Goal: Task Accomplishment & Management: Manage account settings

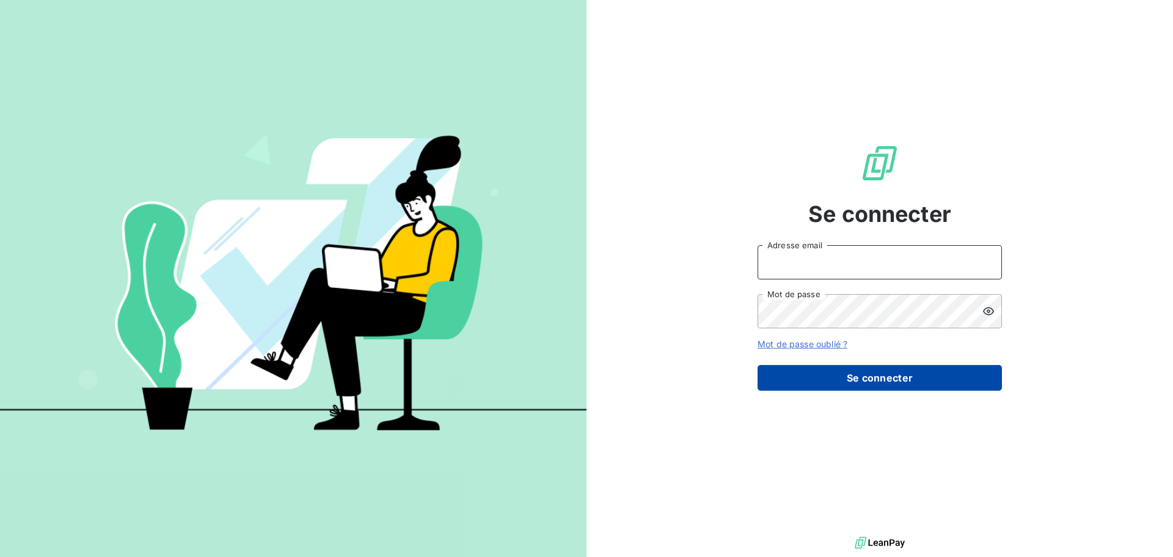
type input "administratif@captainpharma.com"
click at [856, 372] on button "Se connecter" at bounding box center [880, 378] width 244 height 26
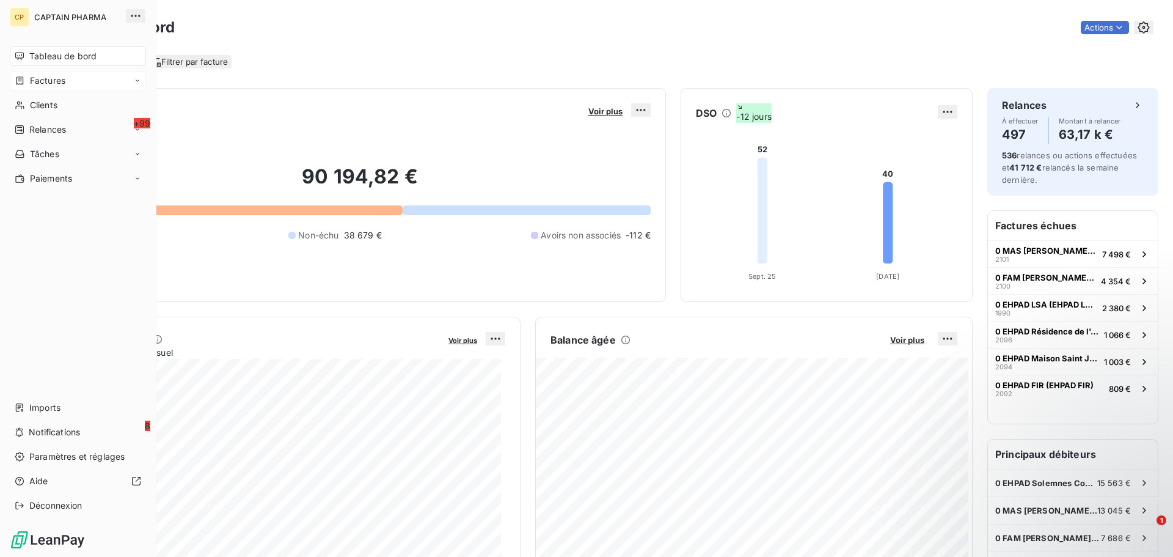
click at [33, 77] on span "Factures" at bounding box center [47, 81] width 35 height 12
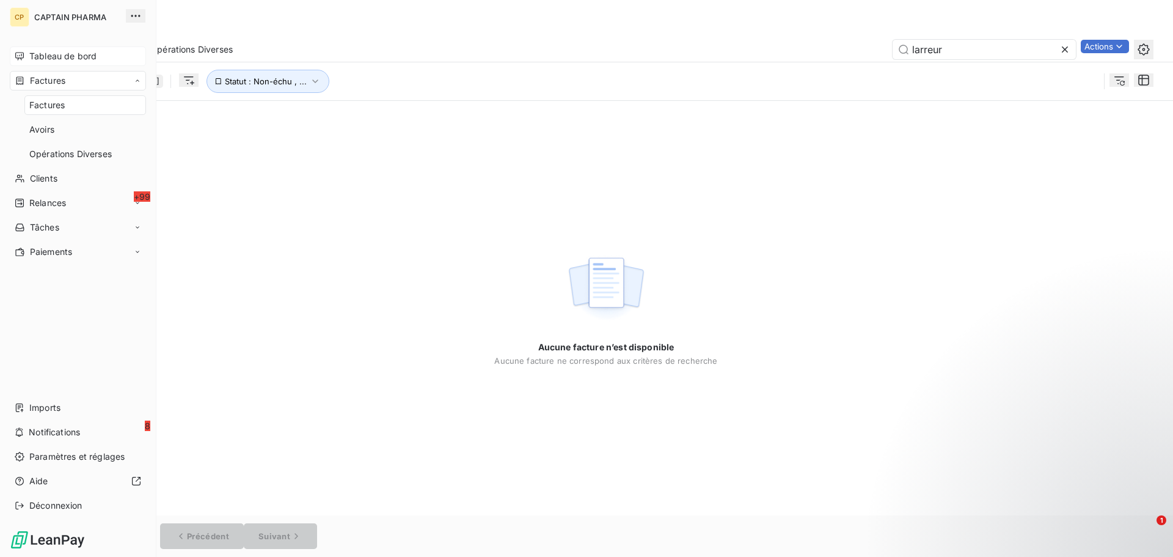
click at [55, 62] on div "Tableau de bord" at bounding box center [78, 56] width 136 height 20
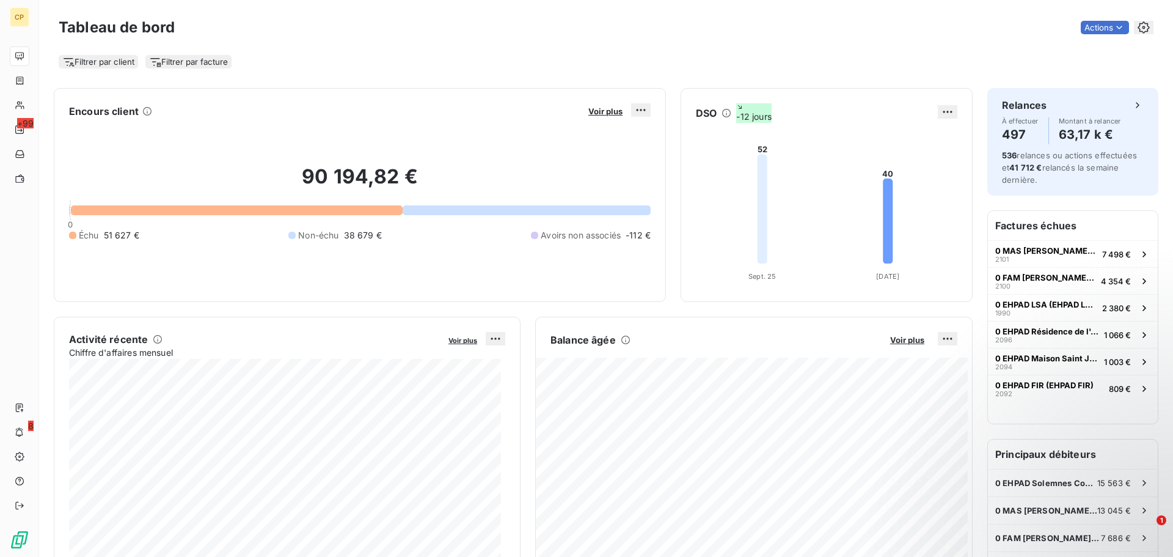
click at [464, 17] on div "Tableau de bord Actions" at bounding box center [606, 28] width 1095 height 26
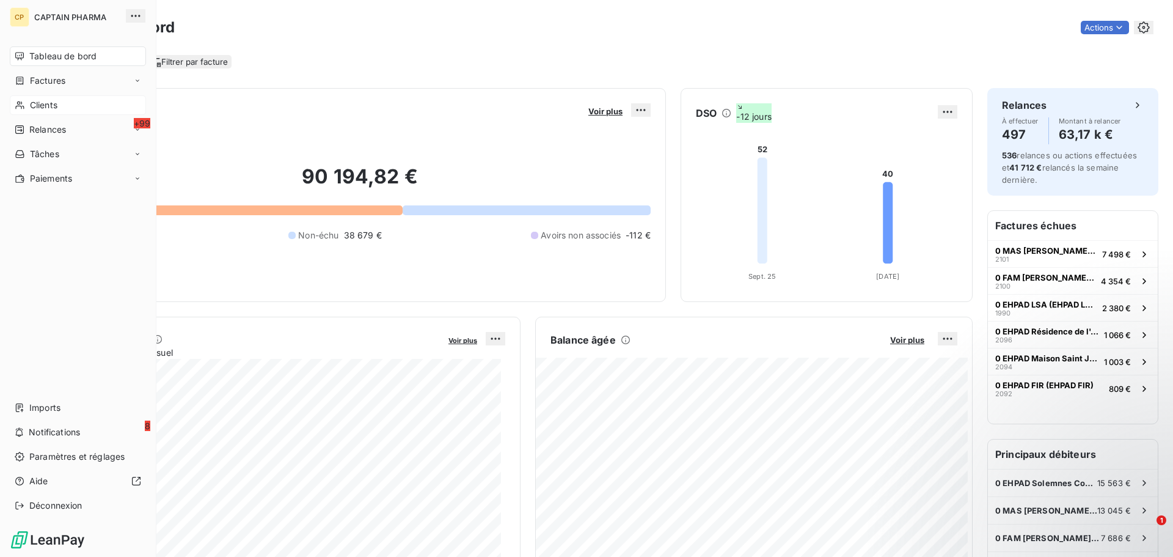
click at [40, 105] on span "Clients" at bounding box center [44, 105] width 28 height 12
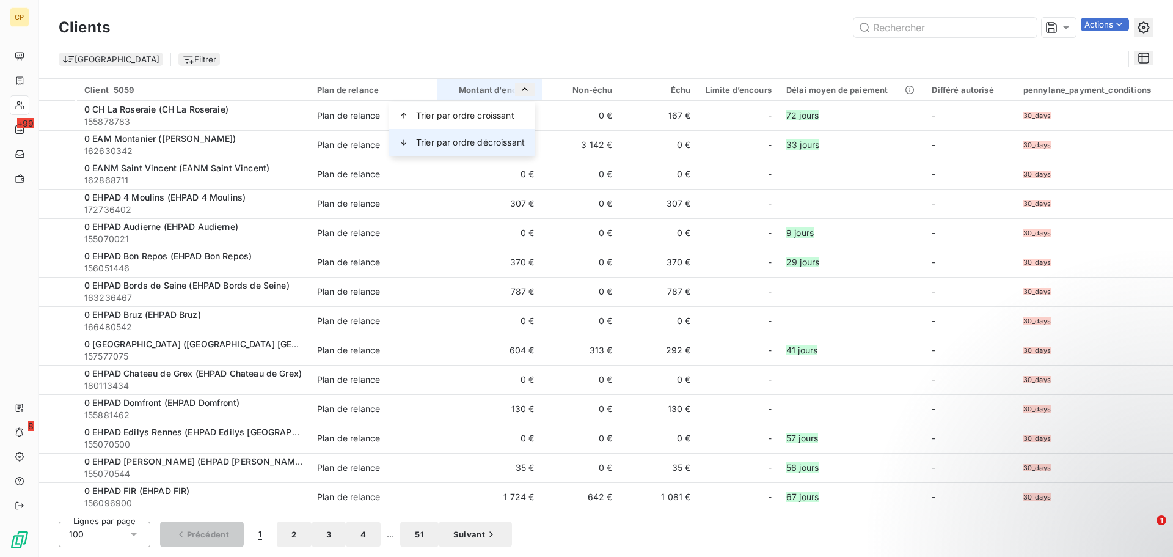
click at [503, 139] on span "Trier par ordre décroissant" at bounding box center [470, 142] width 109 height 12
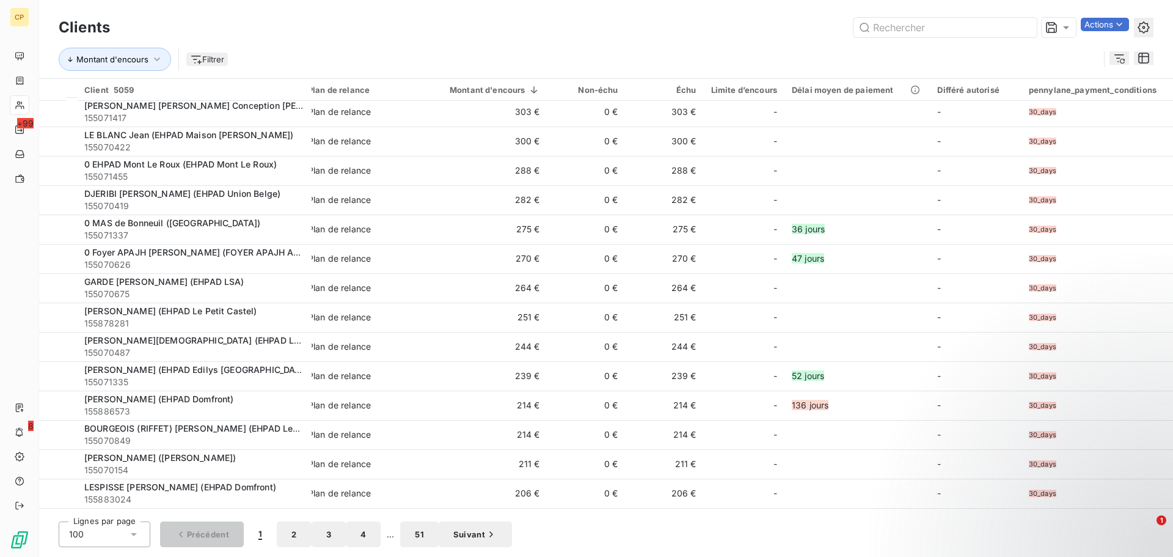
scroll to position [917, 0]
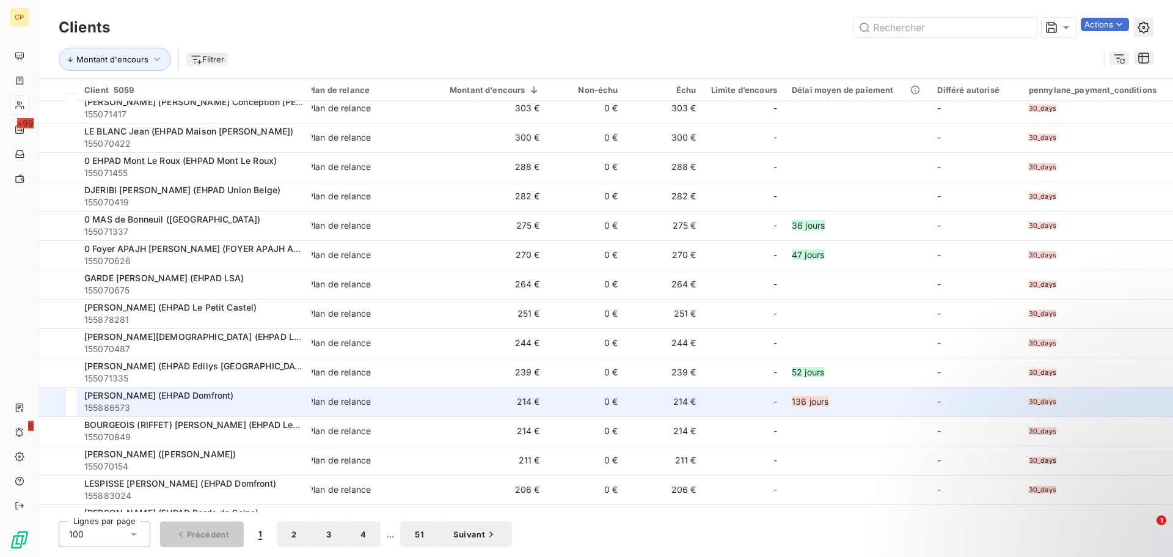
click at [262, 402] on span "155886573" at bounding box center [194, 408] width 220 height 12
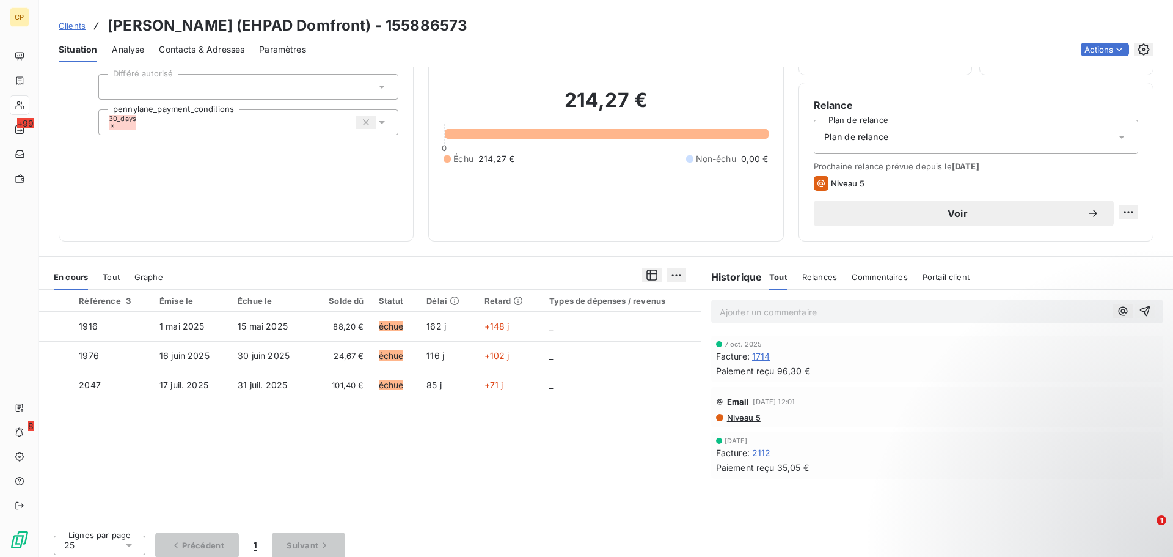
scroll to position [83, 0]
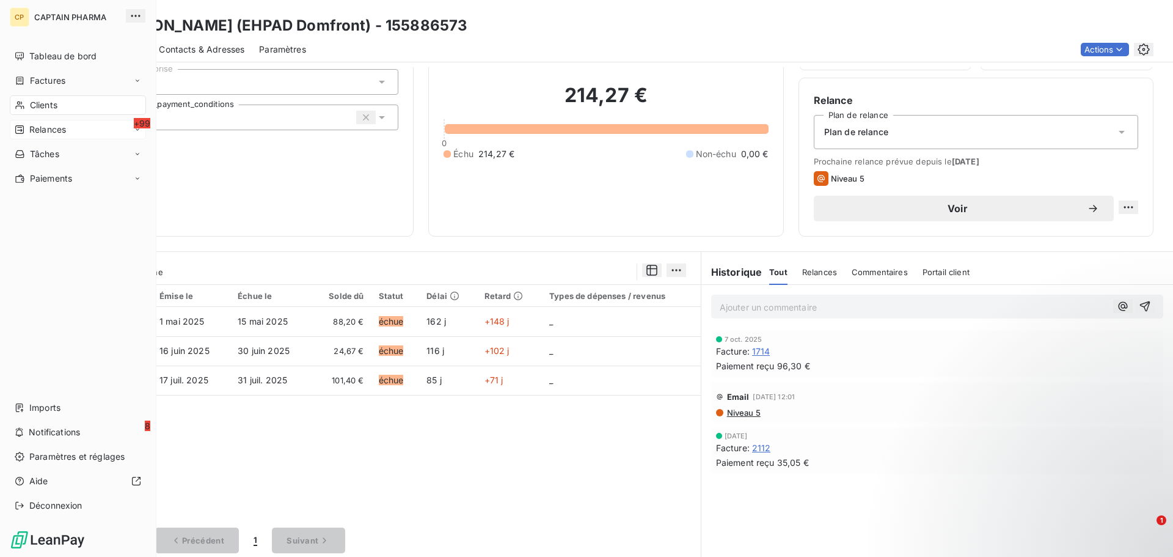
click at [47, 130] on span "Relances" at bounding box center [47, 129] width 37 height 12
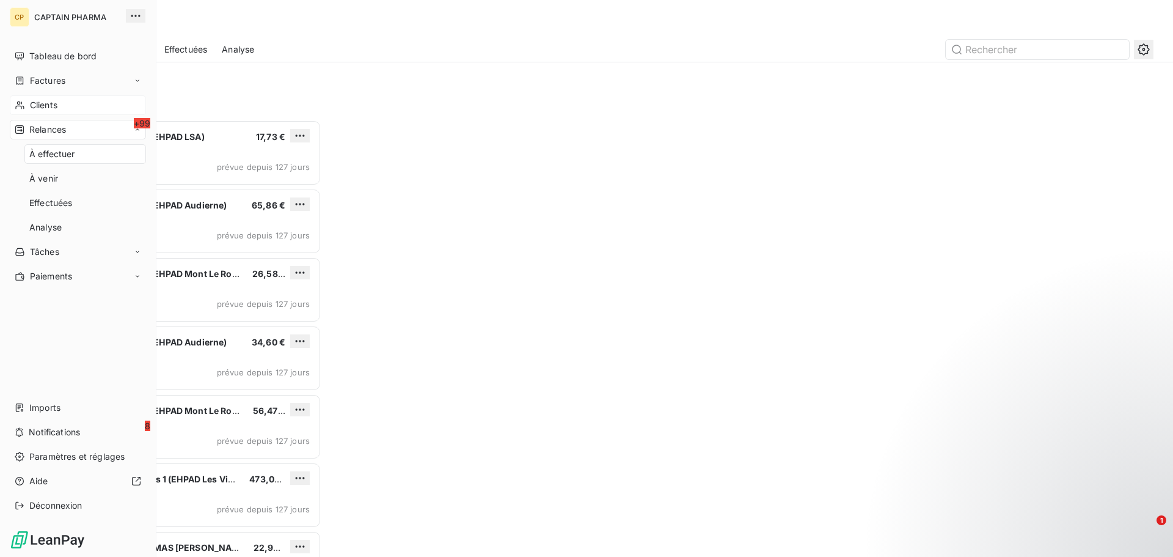
scroll to position [428, 254]
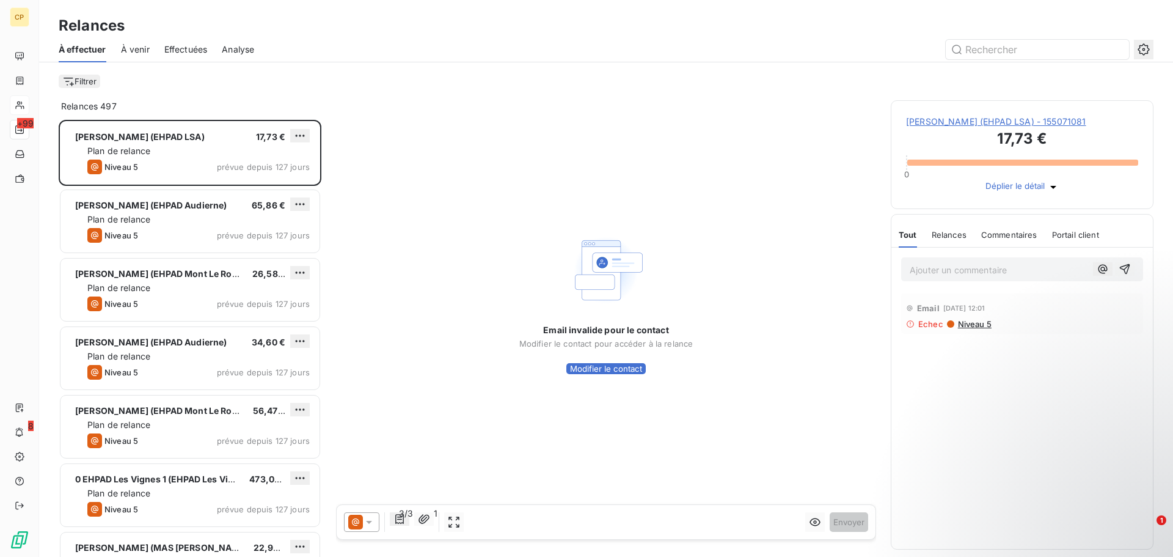
click at [59, 106] on div at bounding box center [59, 106] width 0 height 0
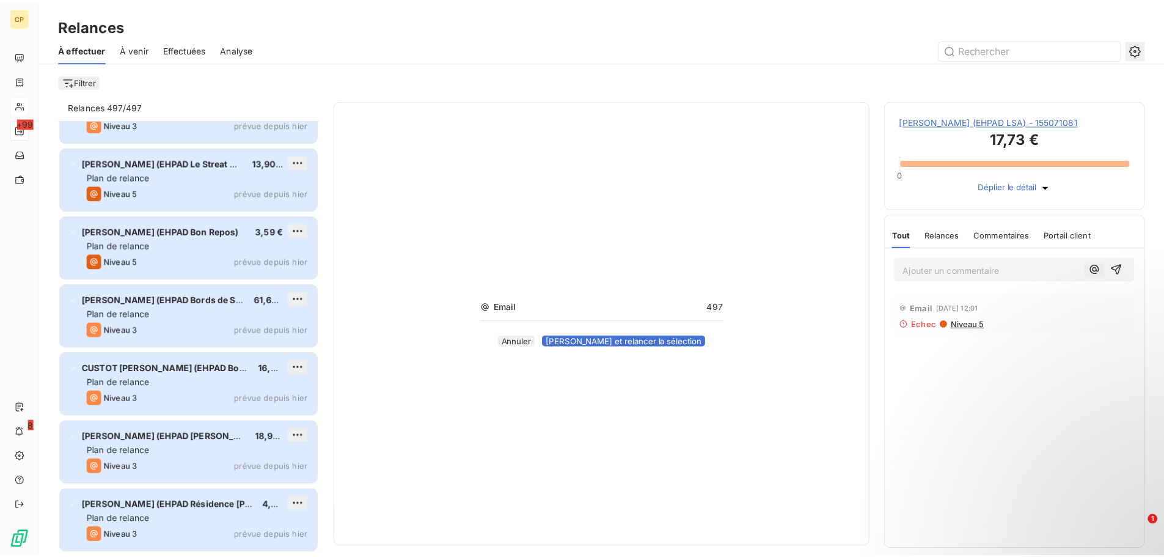
scroll to position [24568, 0]
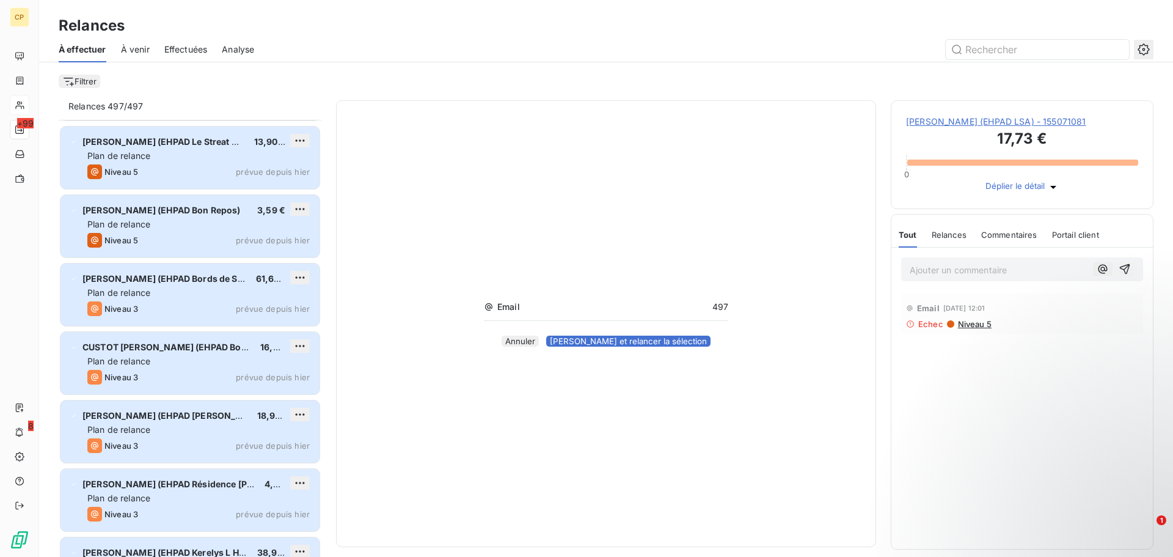
click at [1145, 47] on icon "button" at bounding box center [1144, 49] width 12 height 12
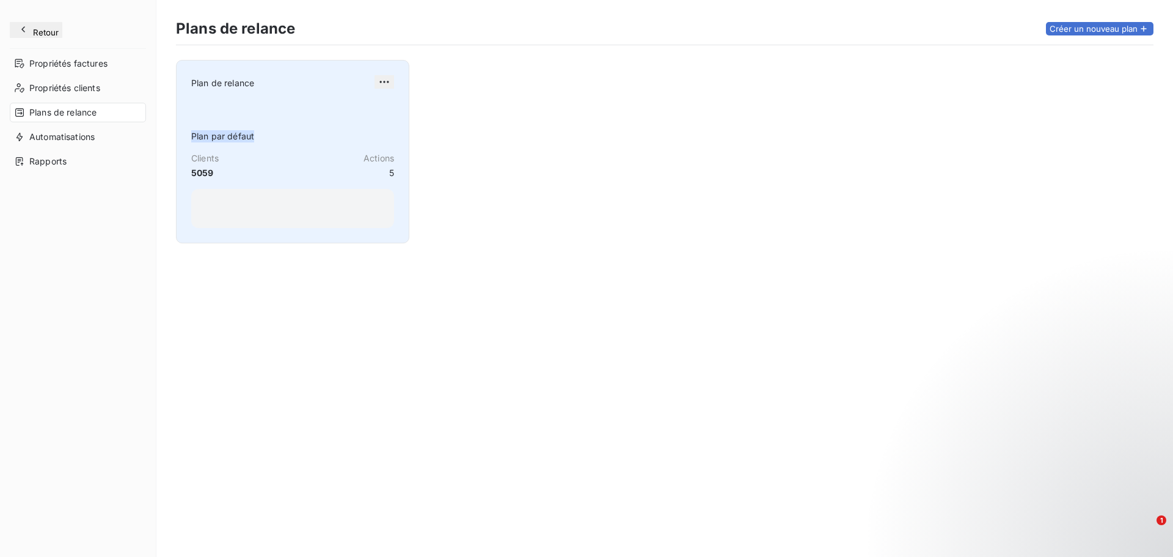
click at [240, 103] on div "Plan de relance Plan par défaut Clients 5059 Actions 5" at bounding box center [292, 151] width 203 height 153
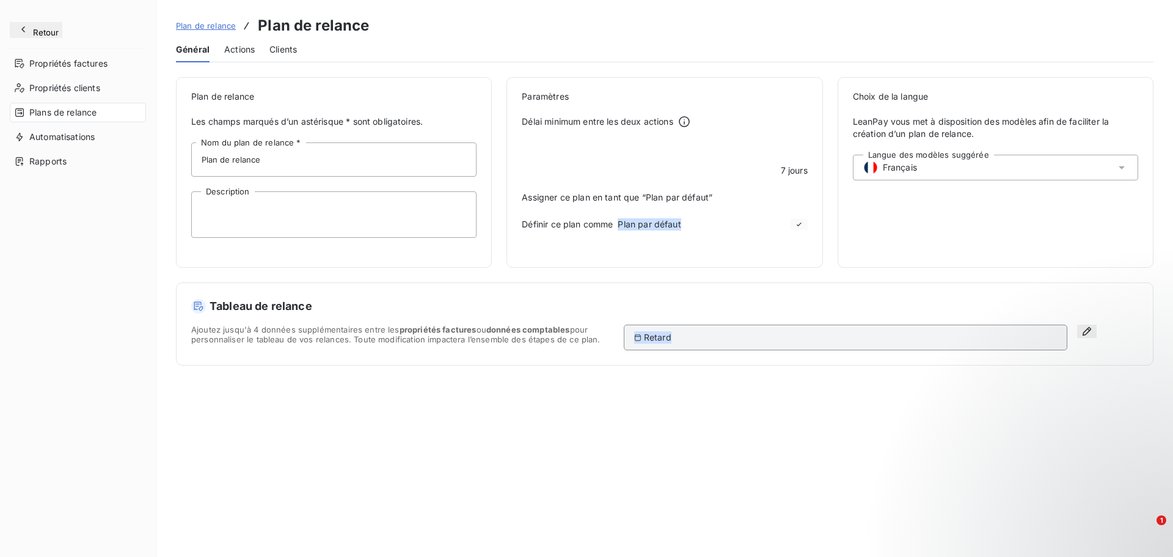
click at [238, 49] on span "Actions" at bounding box center [239, 49] width 31 height 12
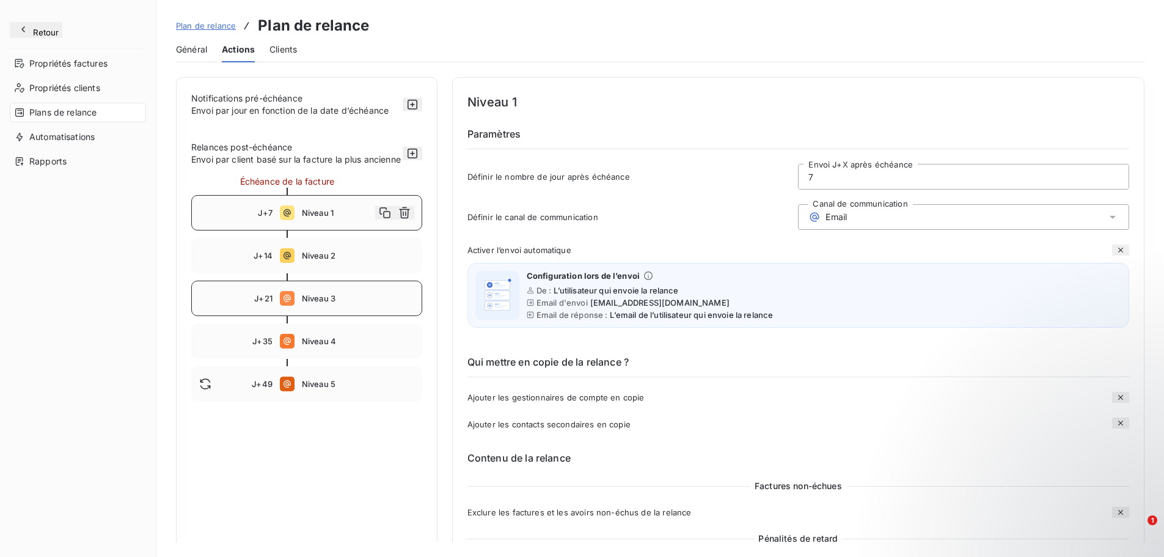
click at [343, 316] on div "J+21 Niveau 3" at bounding box center [306, 298] width 231 height 35
type input "21"
click at [26, 32] on icon "button" at bounding box center [23, 29] width 12 height 12
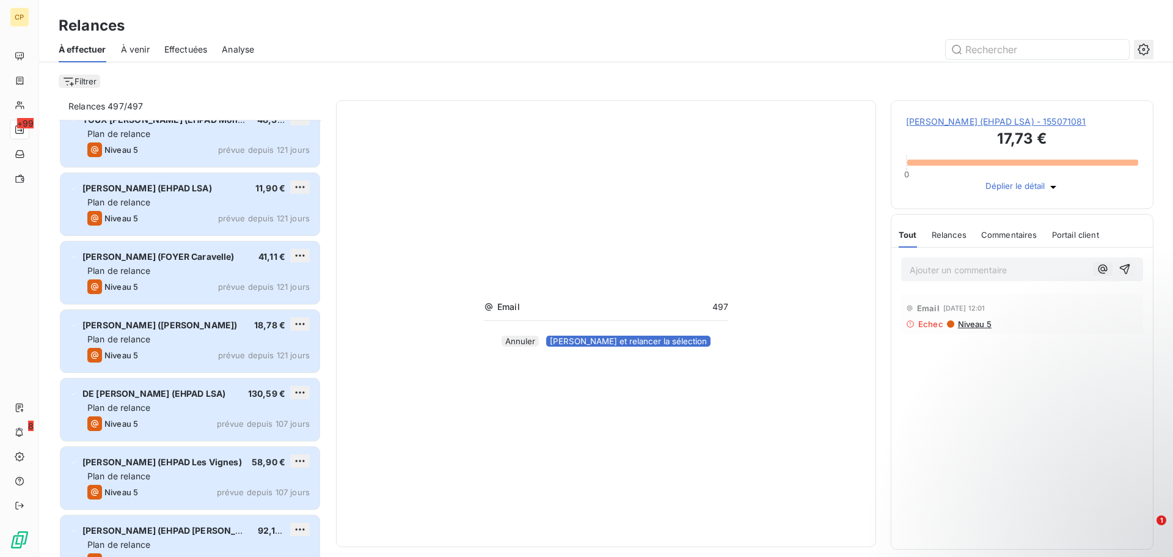
scroll to position [1467, 0]
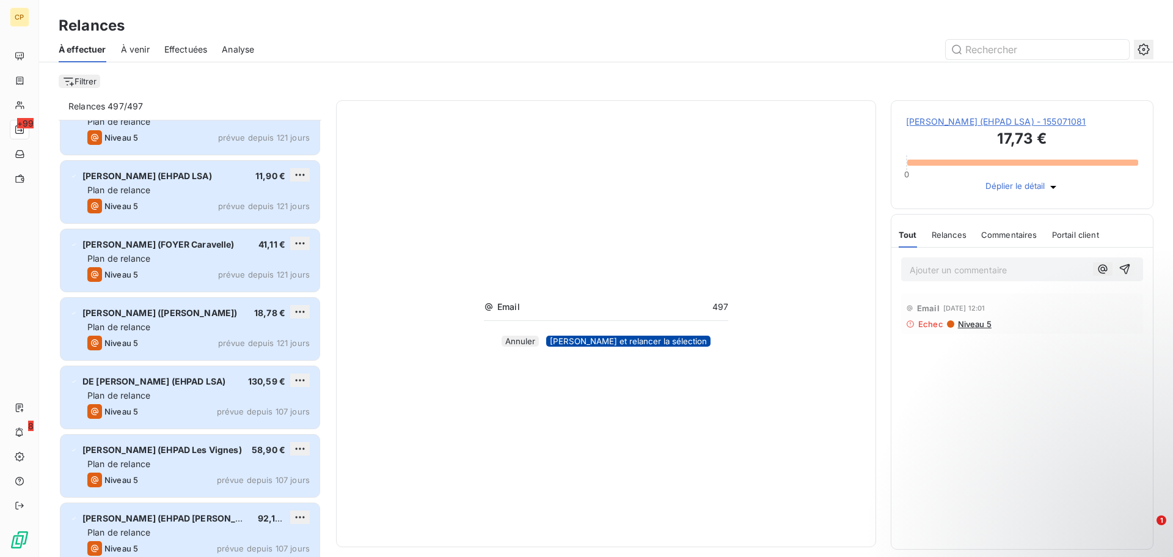
click at [641, 339] on button "Valider et relancer la sélection" at bounding box center [628, 341] width 164 height 11
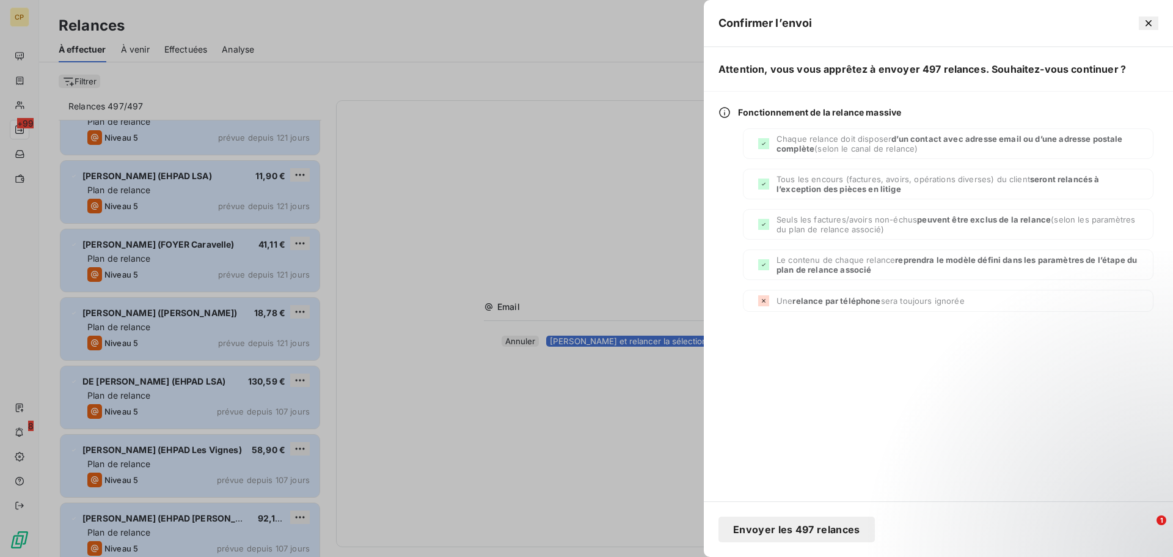
click at [810, 531] on button "Envoyer les 497 relances" at bounding box center [797, 529] width 156 height 26
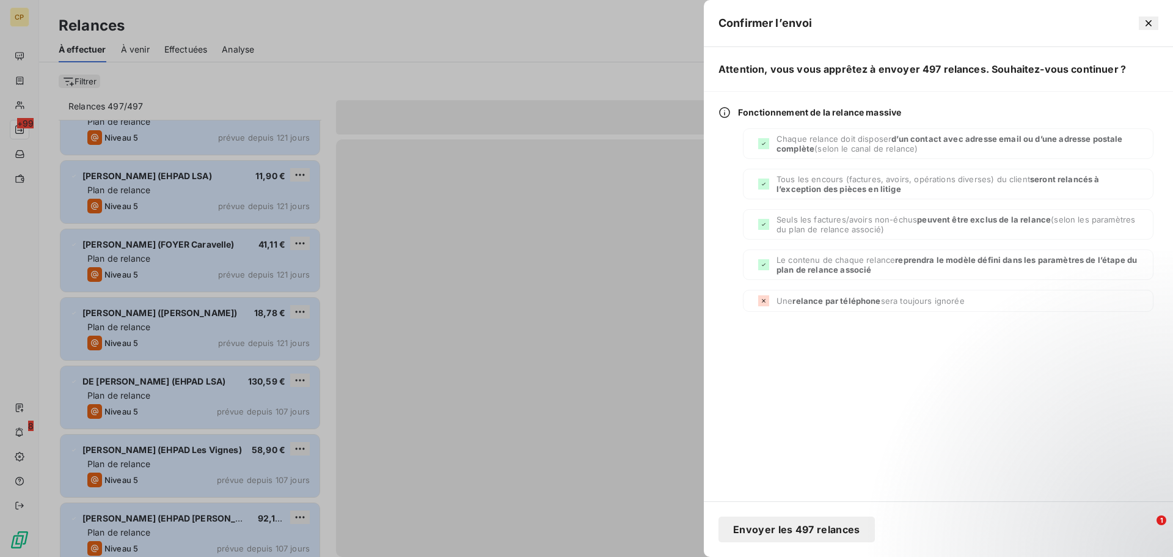
click at [836, 529] on button "Envoyer les 497 relances" at bounding box center [797, 529] width 156 height 26
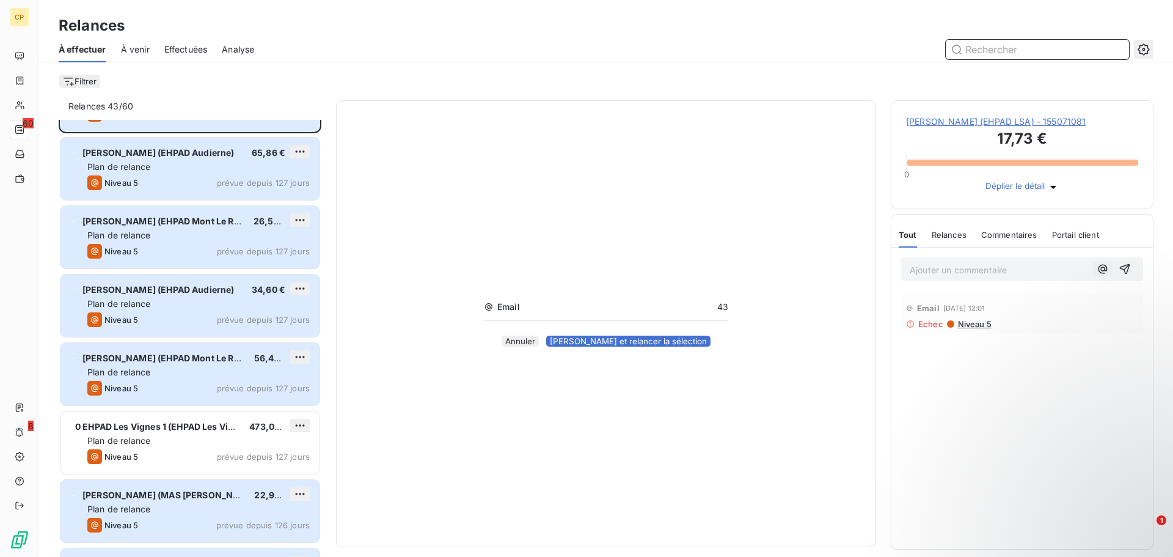
scroll to position [0, 0]
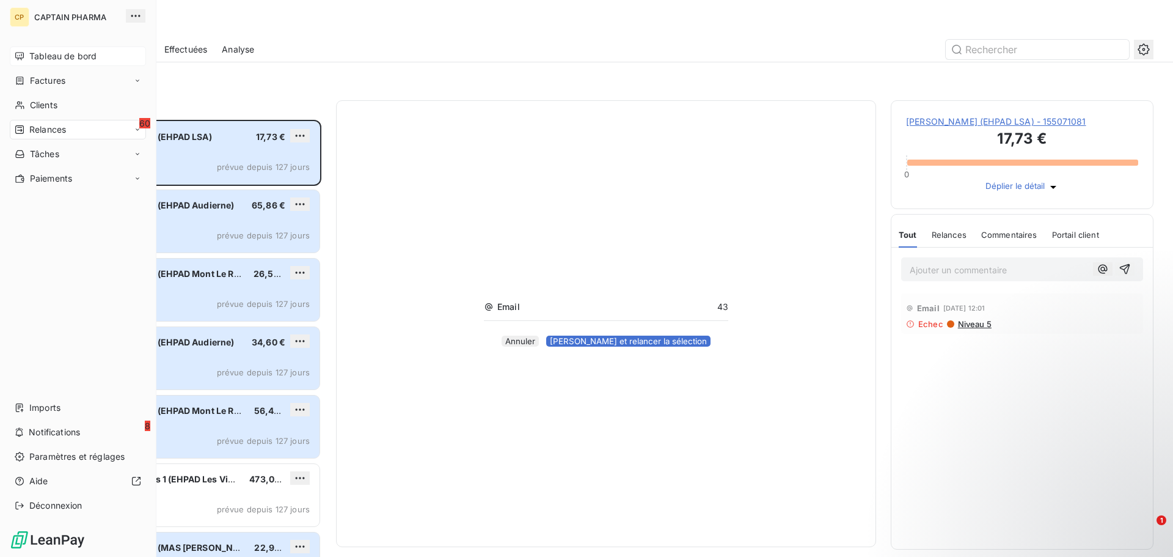
click at [49, 60] on span "Tableau de bord" at bounding box center [62, 56] width 67 height 12
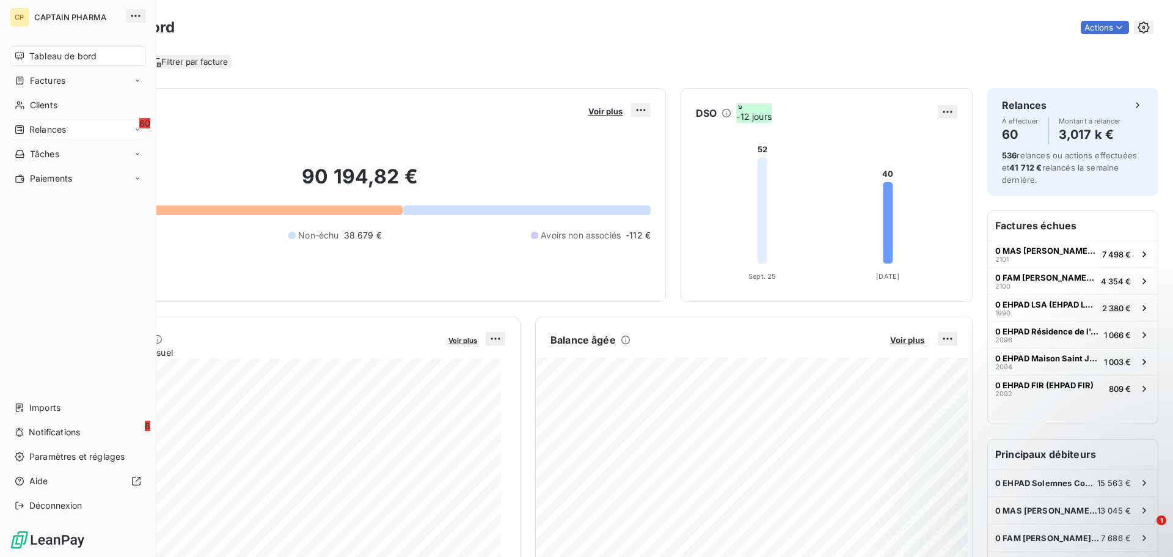
click at [45, 134] on span "Relances" at bounding box center [47, 129] width 37 height 12
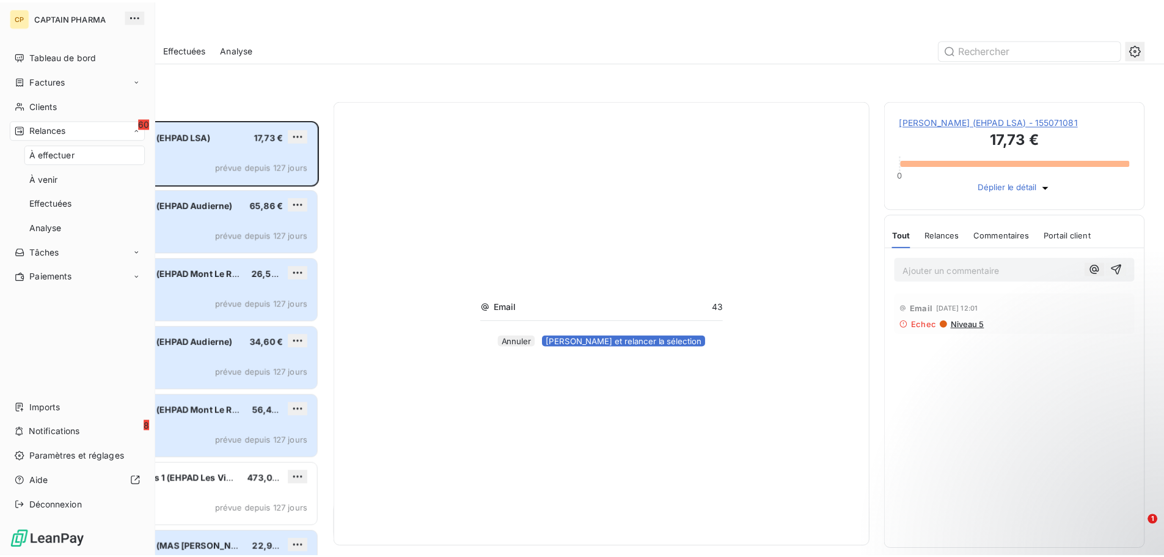
scroll to position [428, 254]
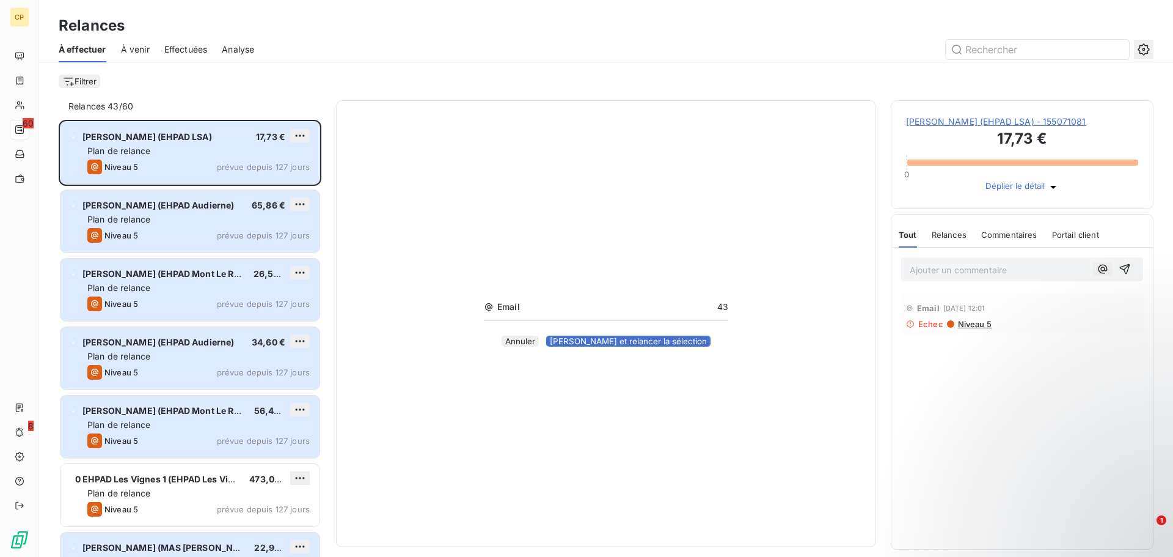
click at [1148, 51] on icon "button" at bounding box center [1144, 49] width 12 height 12
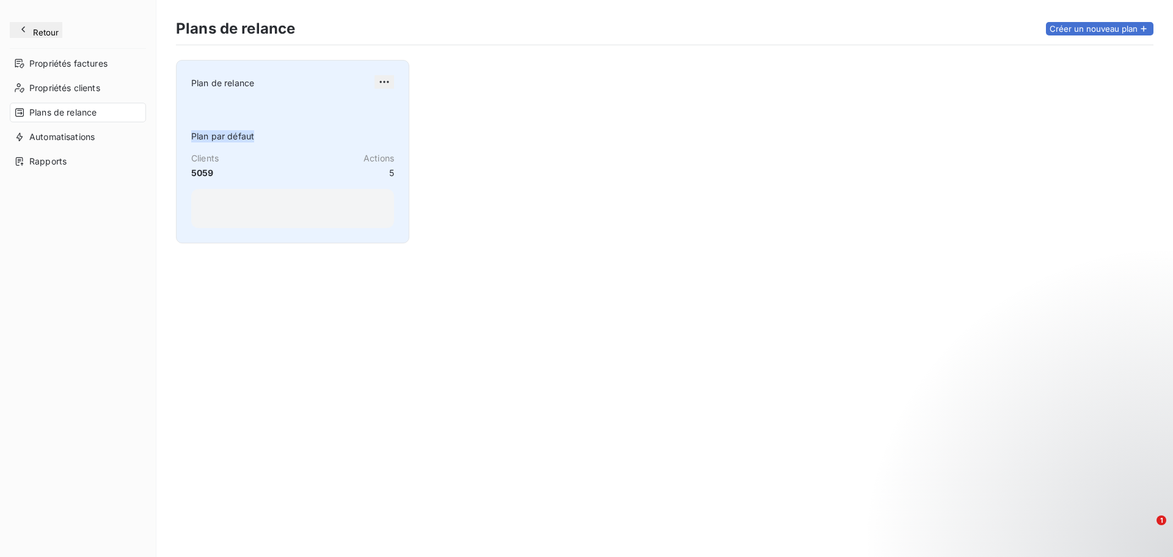
click at [317, 130] on div "Plan par défaut Clients 5059 Actions 5" at bounding box center [292, 164] width 203 height 127
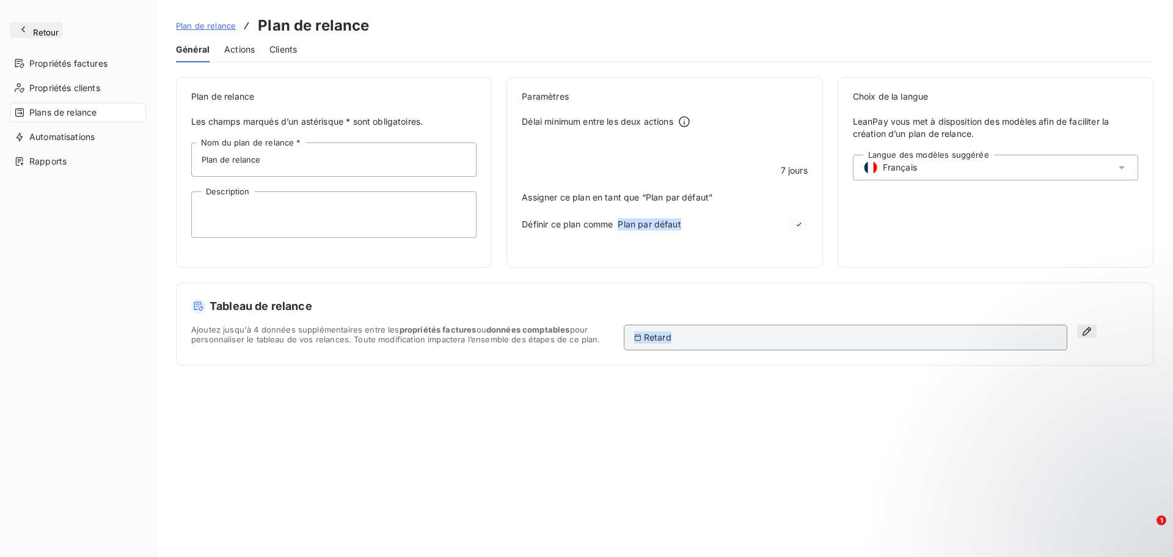
click at [245, 55] on span "Actions" at bounding box center [239, 49] width 31 height 12
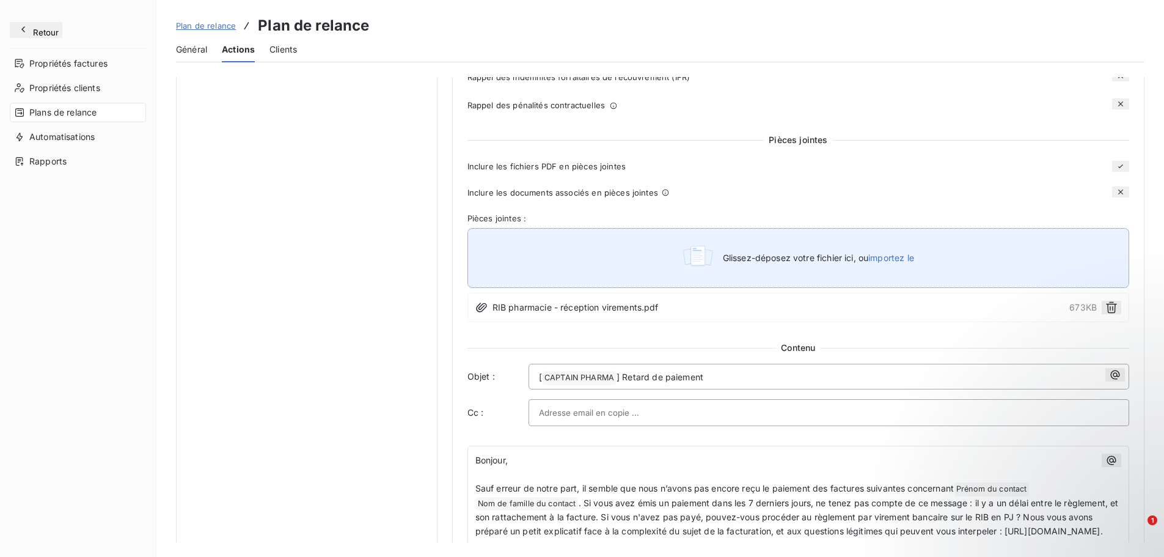
scroll to position [856, 0]
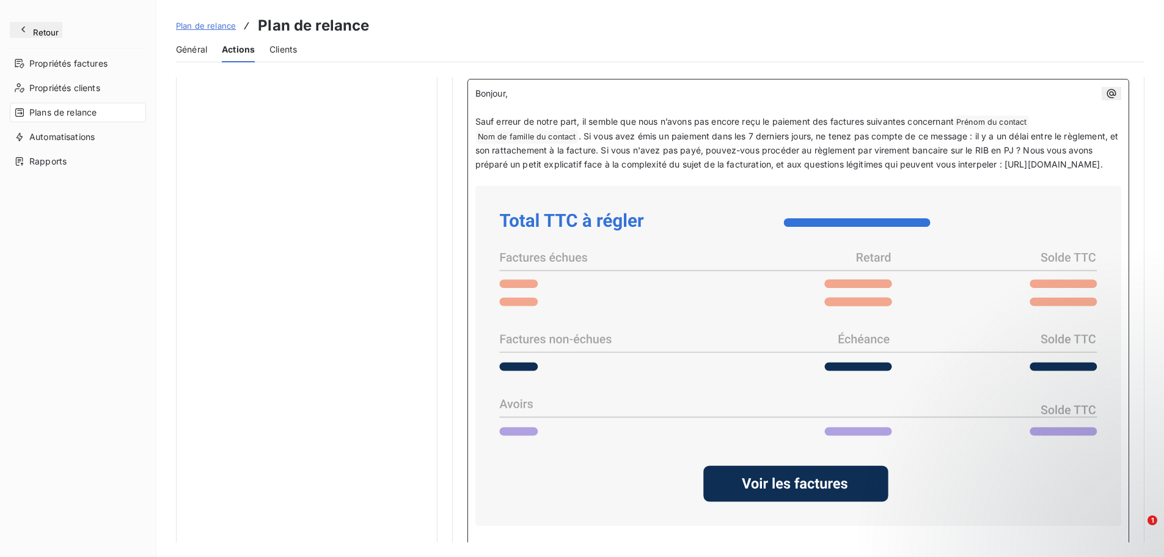
drag, startPoint x: 1034, startPoint y: 166, endPoint x: 1034, endPoint y: 192, distance: 25.7
click at [1034, 172] on p "Sauf erreur de notre part, il semble que nous n’avons pas encore reçu le paieme…" at bounding box center [798, 143] width 646 height 57
copy span "Nous vous avons préparé un petit explicatif face à la complexité du sujet de la…"
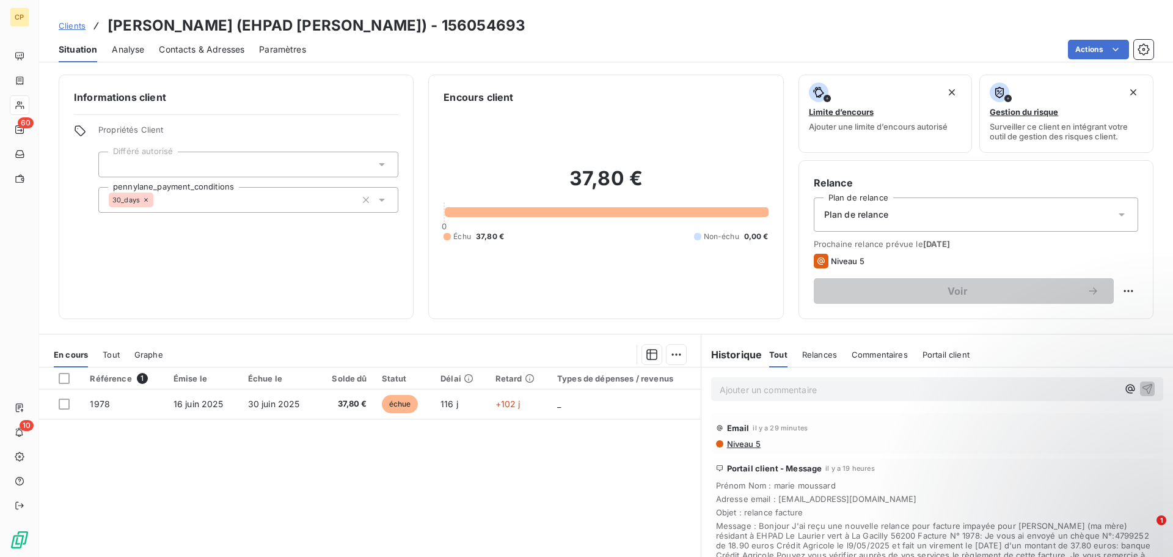
click at [778, 387] on p "Ajouter un commentaire ﻿" at bounding box center [919, 389] width 398 height 15
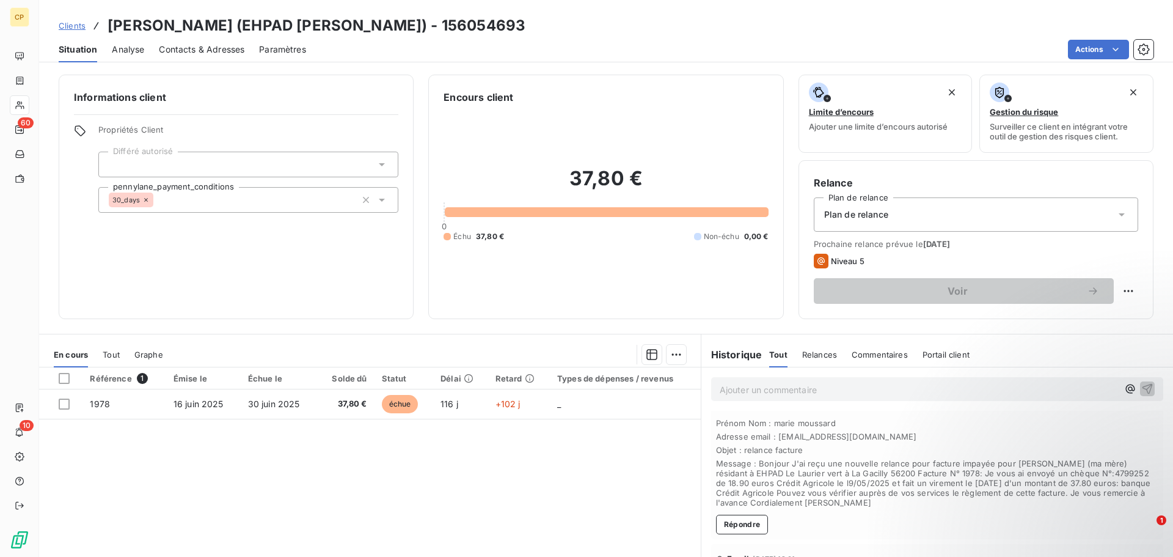
scroll to position [83, 0]
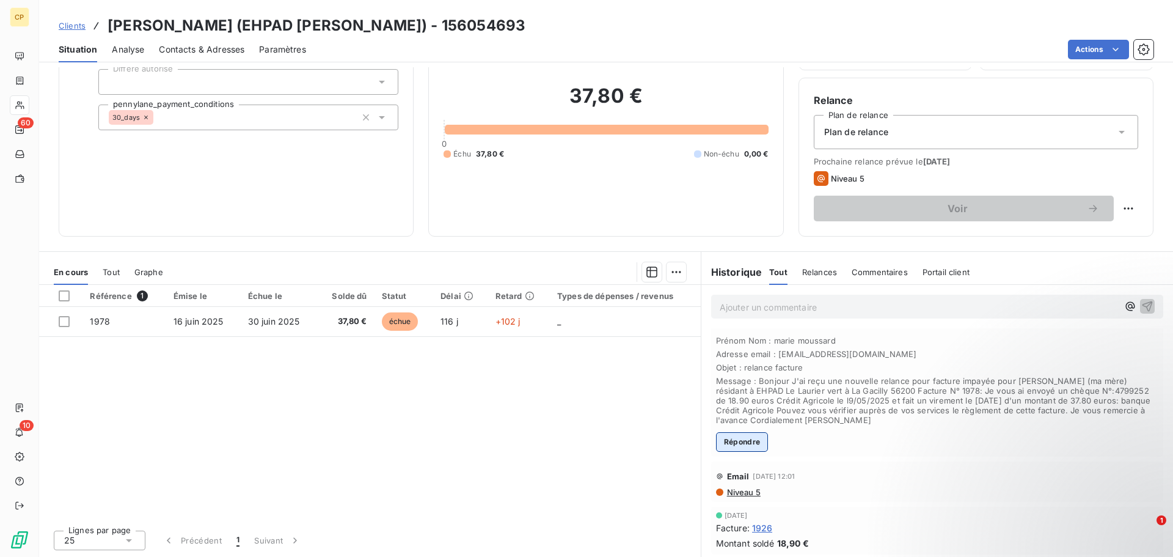
click at [752, 441] on button "Répondre" at bounding box center [742, 442] width 53 height 20
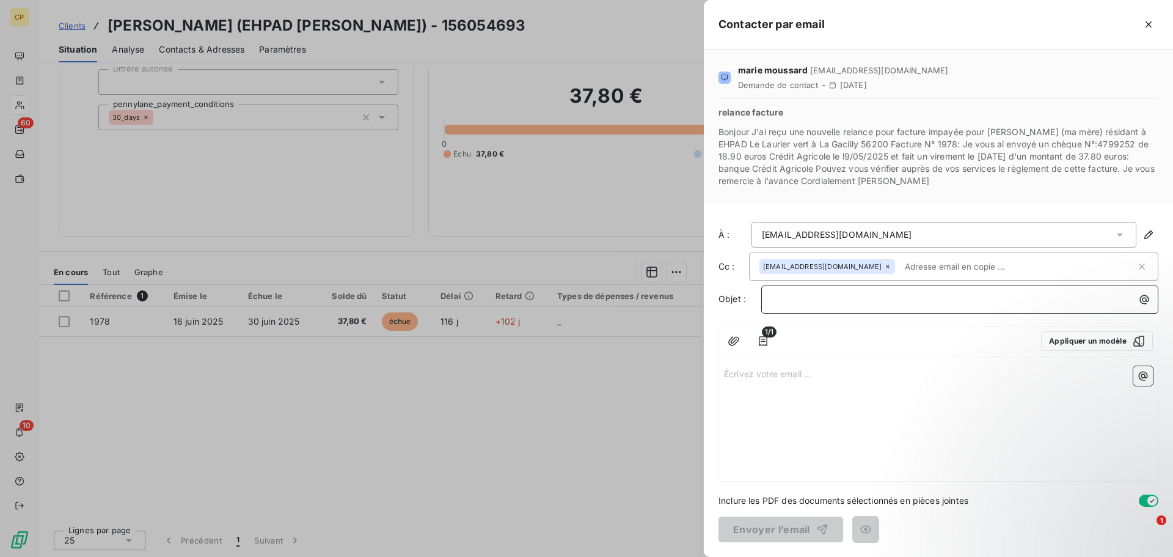
click at [803, 298] on p "﻿" at bounding box center [963, 299] width 383 height 14
click at [857, 394] on div "Écrivez votre email ... ﻿" at bounding box center [938, 421] width 439 height 120
click at [820, 376] on p "Écrivez votre email ... ﻿" at bounding box center [938, 373] width 429 height 14
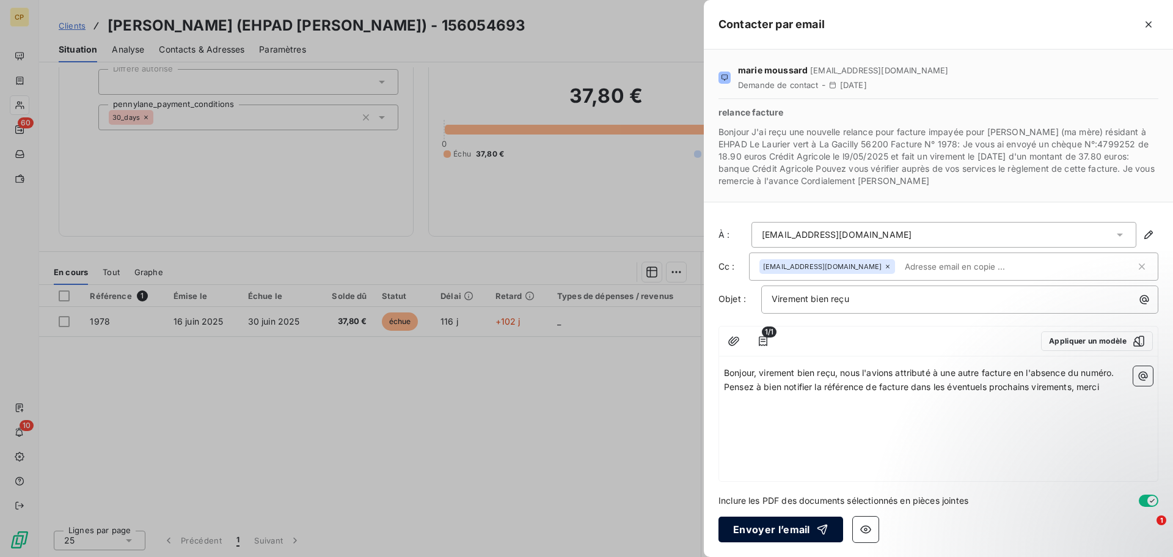
click at [761, 526] on button "Envoyer l’email" at bounding box center [781, 529] width 125 height 26
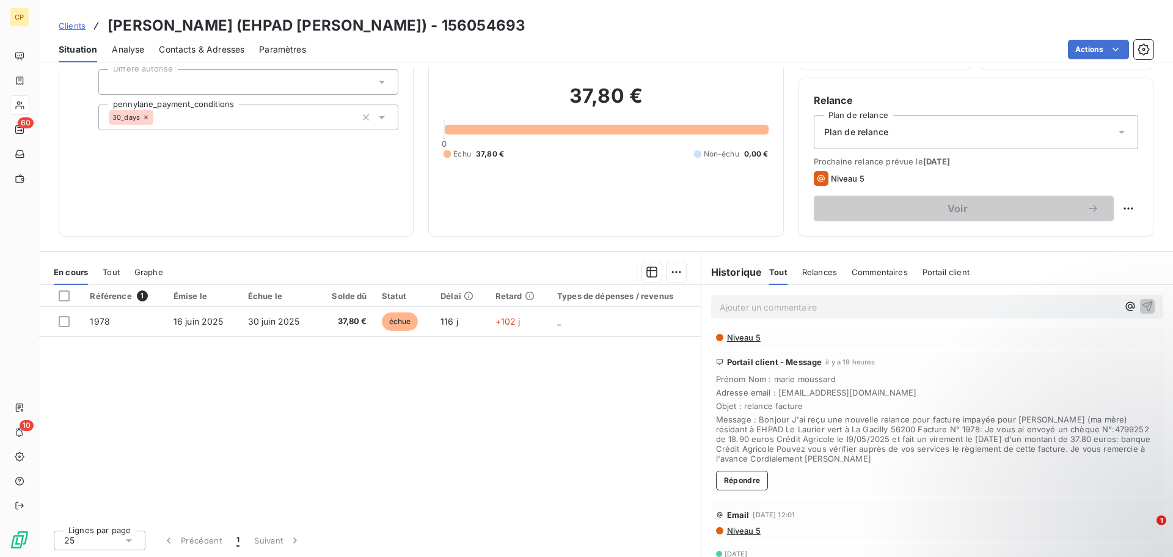
scroll to position [101, 0]
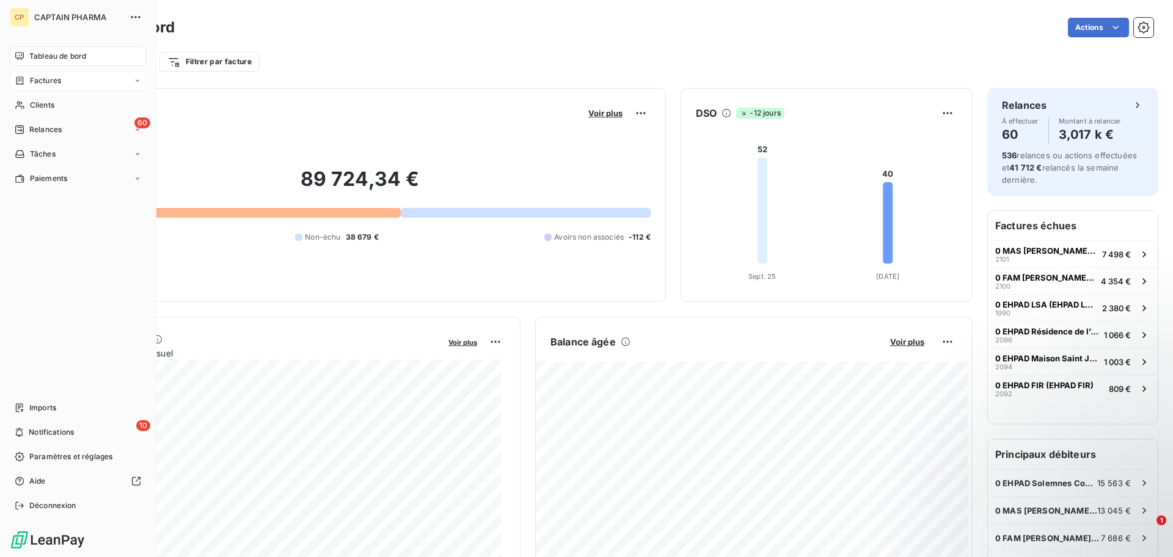
click at [40, 80] on span "Factures" at bounding box center [45, 80] width 31 height 11
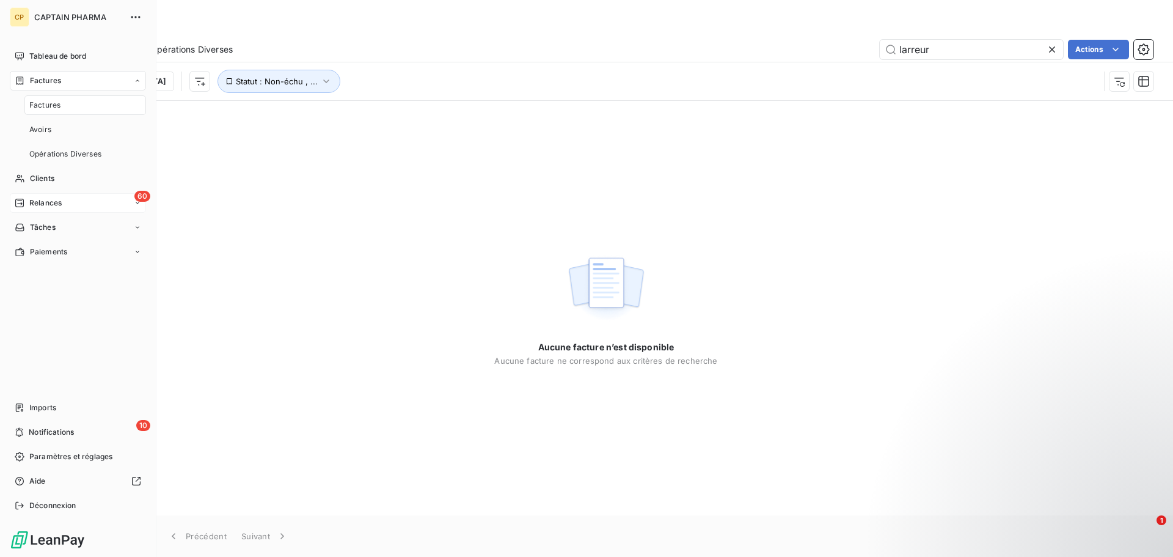
click at [48, 200] on span "Relances" at bounding box center [45, 202] width 32 height 11
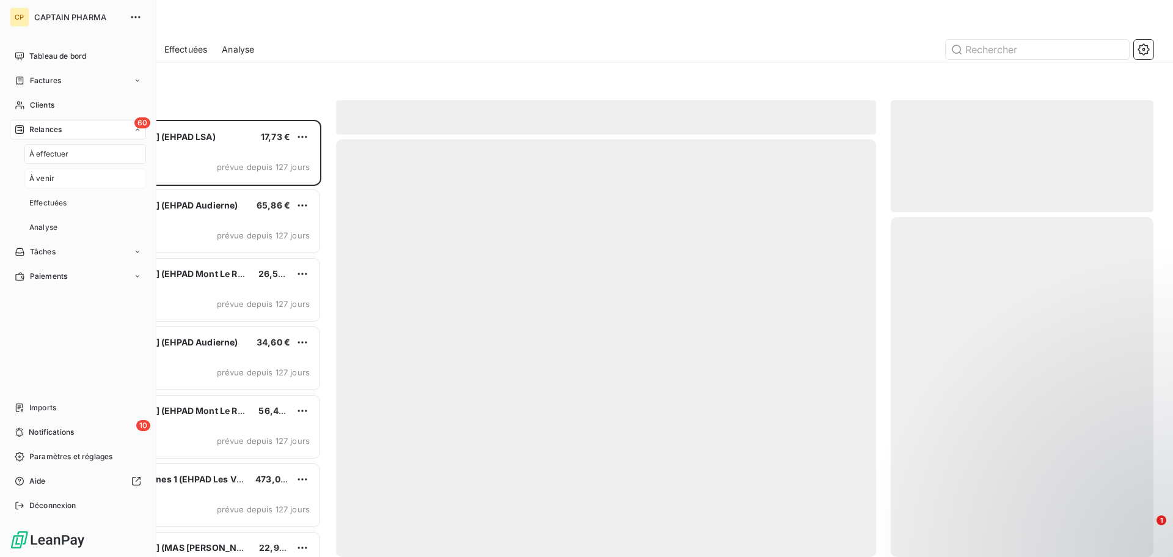
scroll to position [428, 254]
